Goal: Task Accomplishment & Management: Complete application form

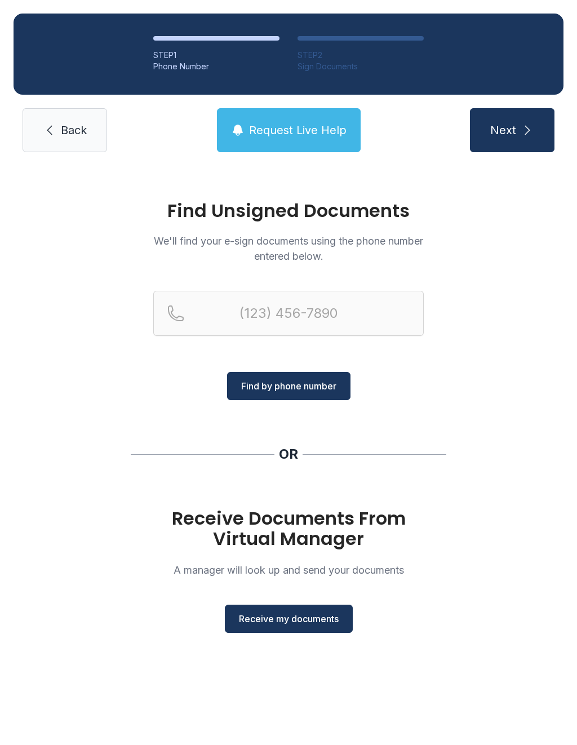
click at [288, 619] on span "Receive my documents" at bounding box center [289, 619] width 100 height 14
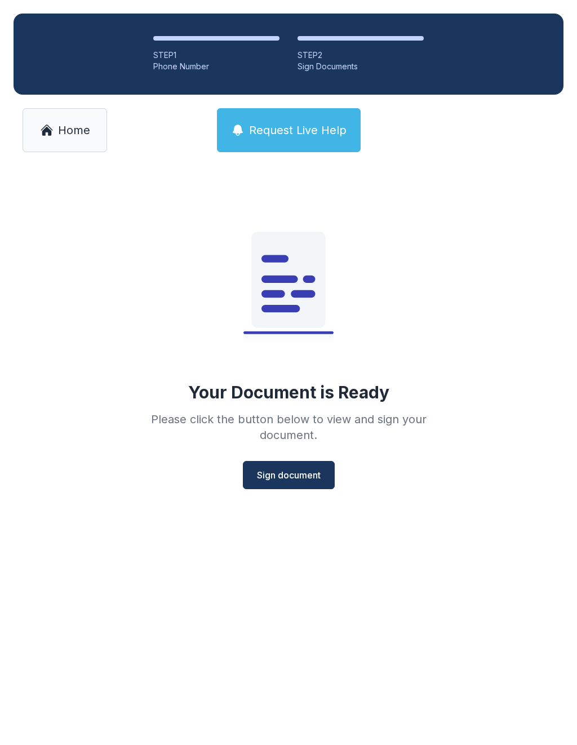
click at [286, 483] on button "Sign document" at bounding box center [289, 475] width 92 height 28
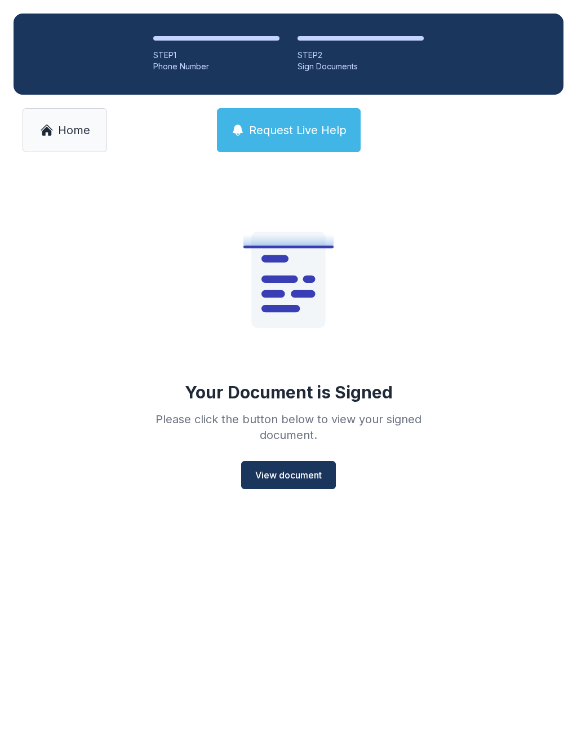
click at [268, 468] on span "View document" at bounding box center [288, 475] width 66 height 14
click at [64, 128] on span "Home" at bounding box center [74, 130] width 32 height 16
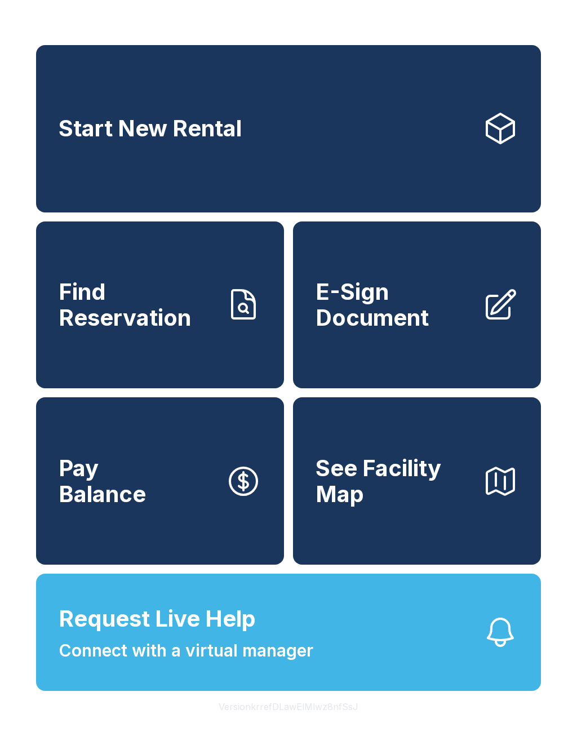
click at [406, 291] on link "E-Sign Document" at bounding box center [417, 304] width 248 height 167
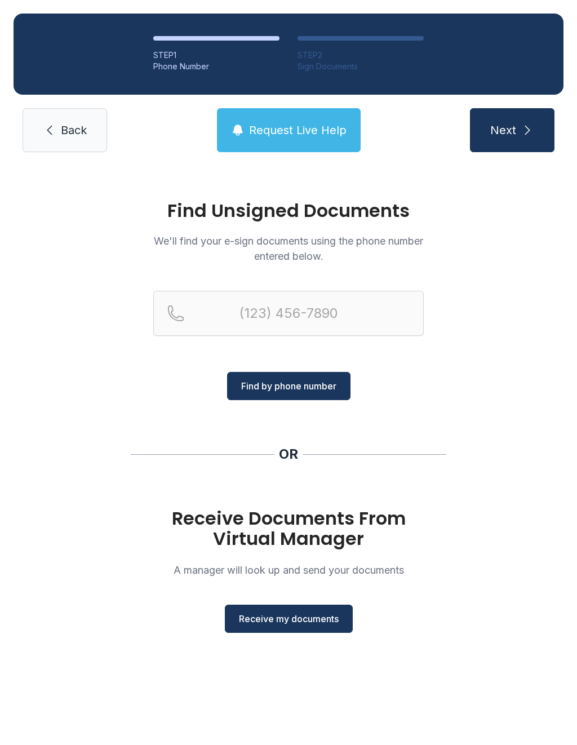
click at [294, 624] on span "Receive my documents" at bounding box center [289, 619] width 100 height 14
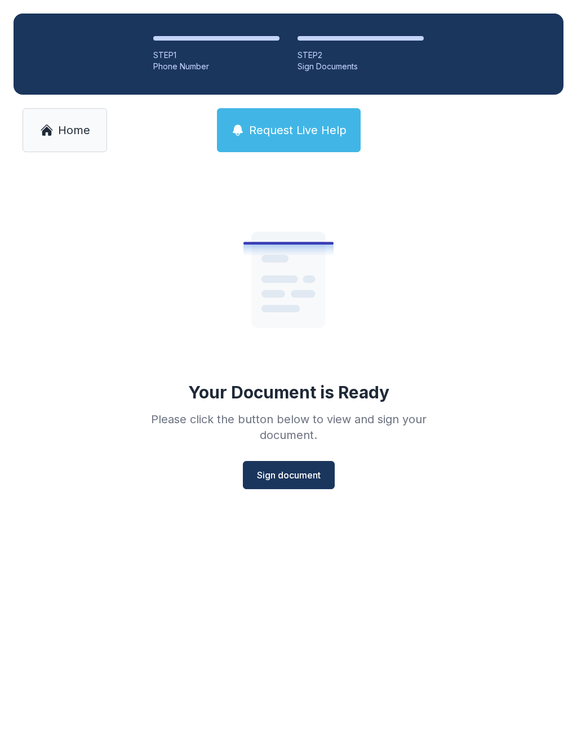
click at [292, 468] on span "Sign document" at bounding box center [289, 475] width 64 height 14
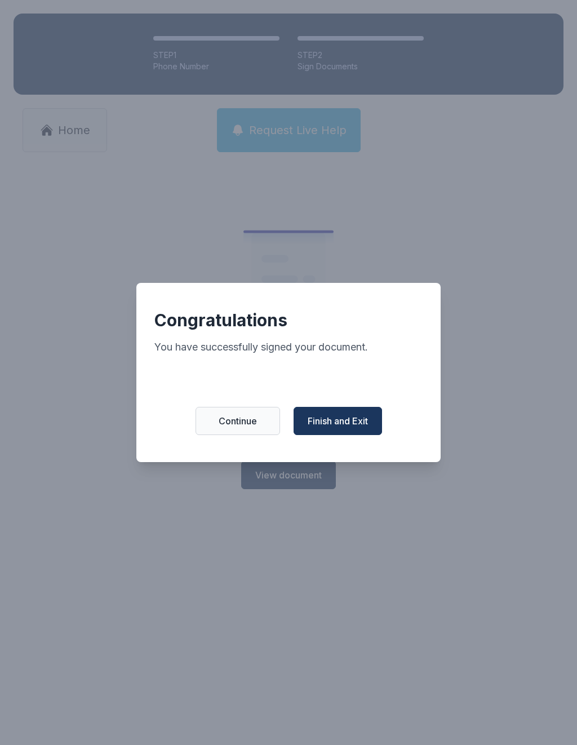
click at [339, 428] on span "Finish and Exit" at bounding box center [338, 421] width 60 height 14
